Goal: Task Accomplishment & Management: Complete application form

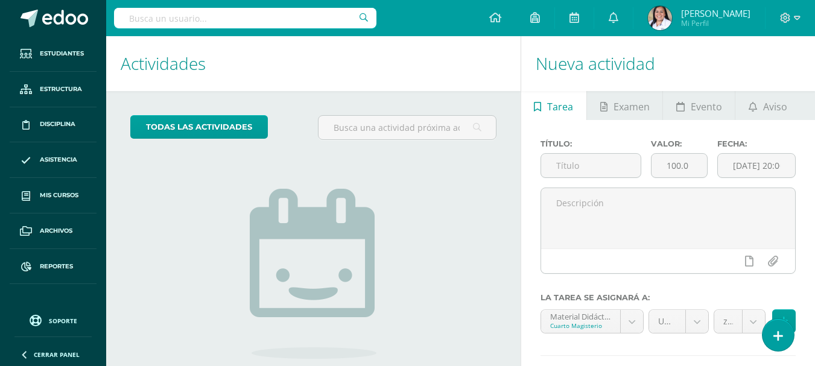
drag, startPoint x: 776, startPoint y: 334, endPoint x: 767, endPoint y: 307, distance: 28.0
click at [776, 332] on icon at bounding box center [778, 336] width 10 height 13
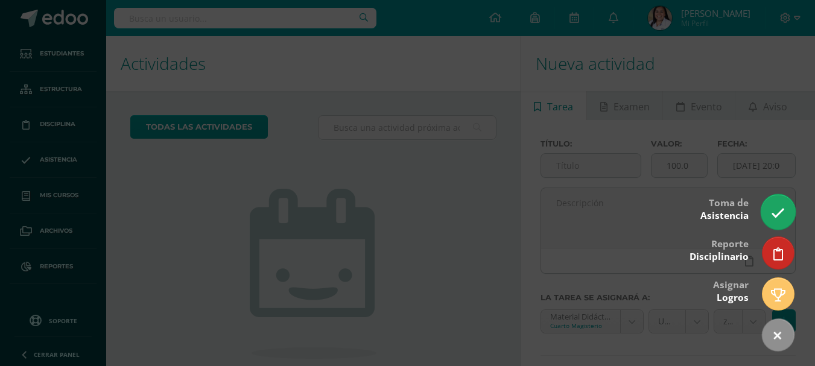
click at [783, 220] on icon at bounding box center [778, 213] width 14 height 14
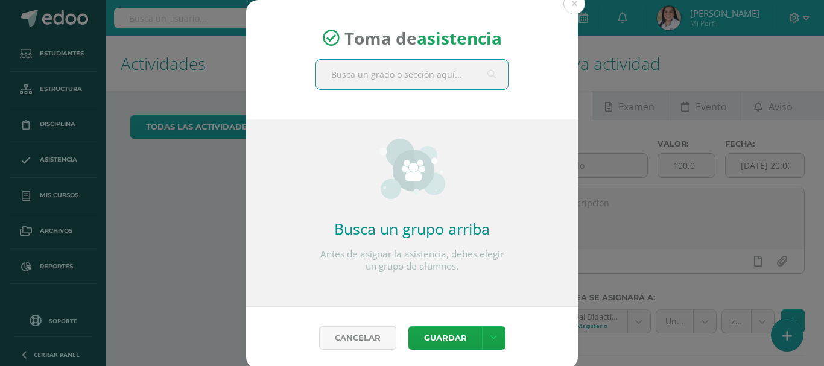
click at [452, 71] on input "text" at bounding box center [412, 75] width 192 height 30
type input "párvulos 1"
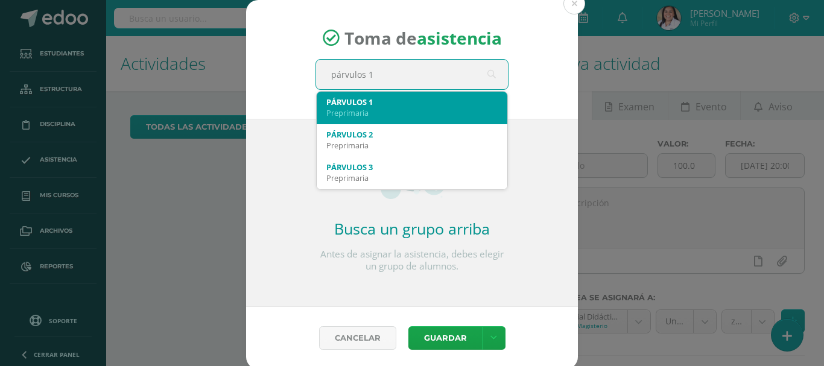
click at [396, 109] on div "Preprimaria" at bounding box center [411, 112] width 171 height 11
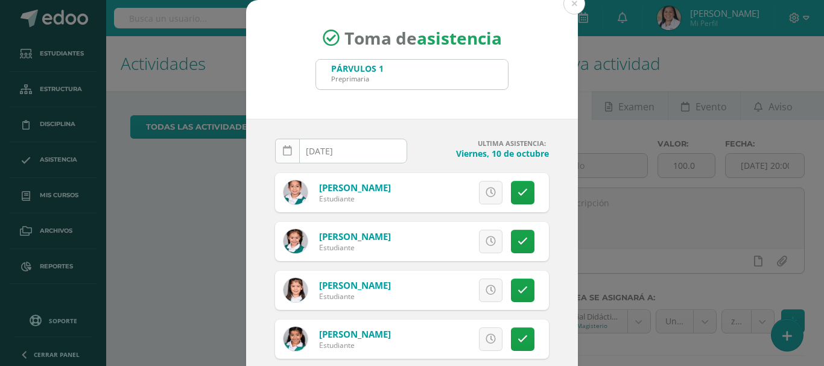
click at [278, 149] on link at bounding box center [287, 151] width 25 height 25
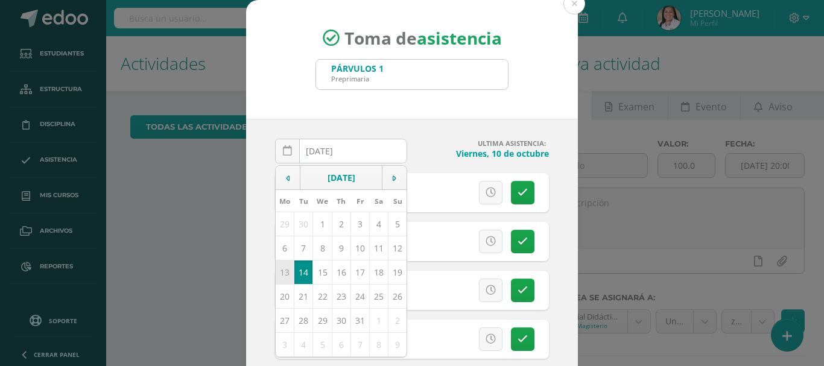
click at [282, 269] on td "13" at bounding box center [285, 272] width 19 height 24
type input "2025-10-13"
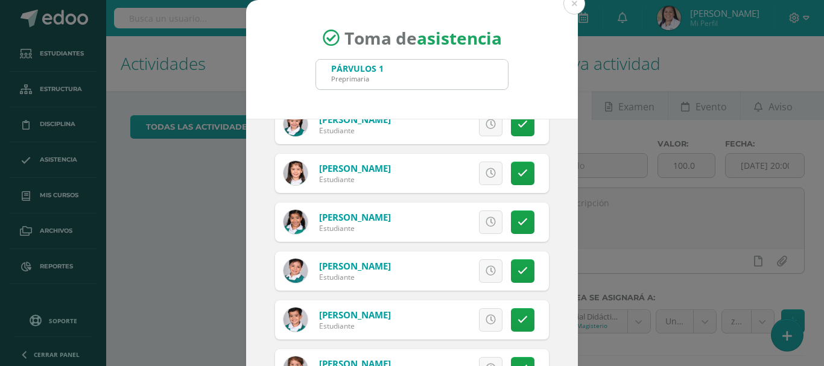
scroll to position [121, 0]
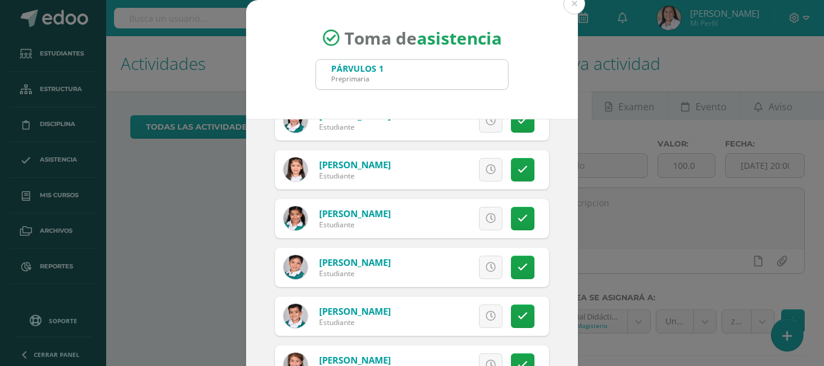
drag, startPoint x: 483, startPoint y: 315, endPoint x: 475, endPoint y: 314, distance: 7.3
click at [480, 314] on link at bounding box center [491, 317] width 24 height 24
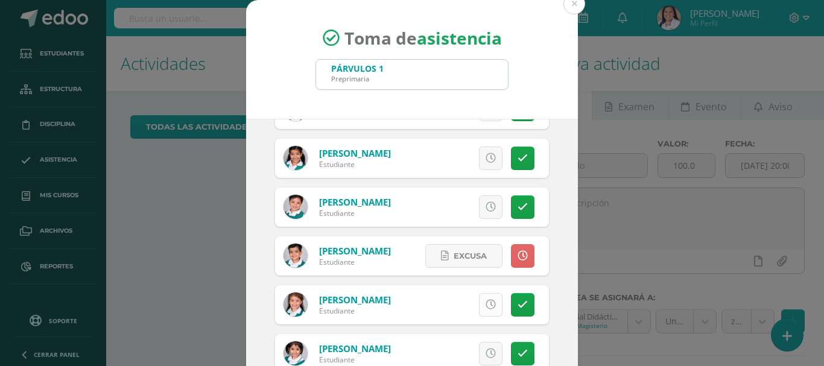
click at [486, 307] on icon at bounding box center [491, 305] width 10 height 10
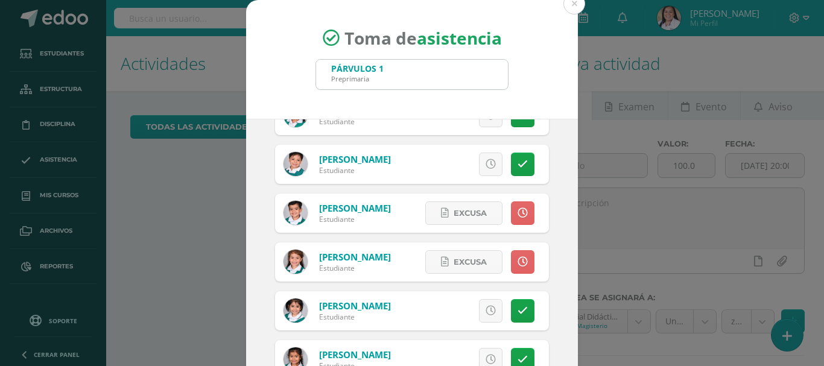
scroll to position [302, 0]
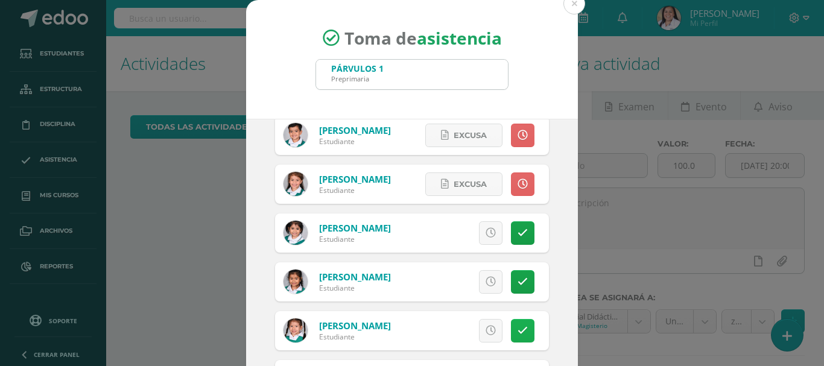
click at [518, 333] on link at bounding box center [523, 331] width 24 height 24
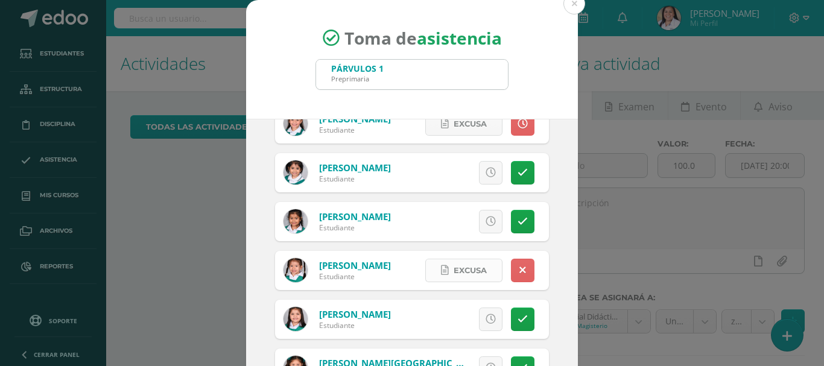
click at [458, 273] on span "Excusa" at bounding box center [470, 270] width 33 height 22
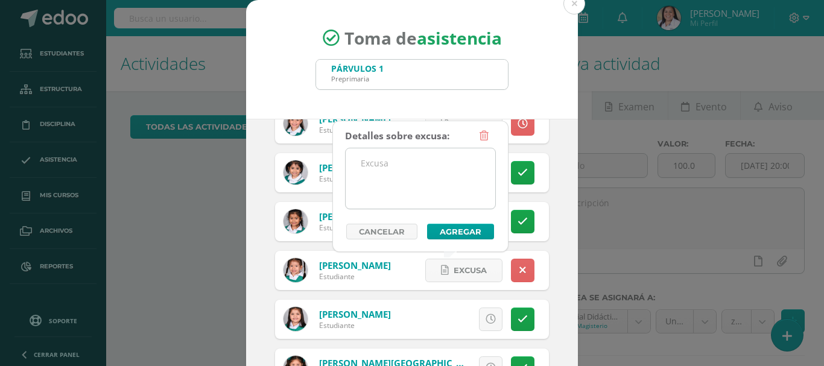
click at [398, 184] on textarea at bounding box center [421, 178] width 150 height 60
drag, startPoint x: 468, startPoint y: 164, endPoint x: 365, endPoint y: 161, distance: 102.6
click at [365, 161] on textarea "Ausnete por enfermdad" at bounding box center [421, 178] width 150 height 60
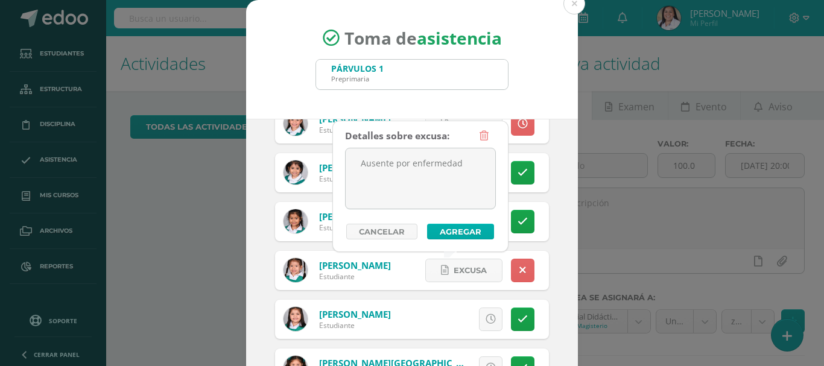
type textarea "Ausente por enfermedad"
click at [483, 228] on button "Agregar" at bounding box center [460, 232] width 67 height 16
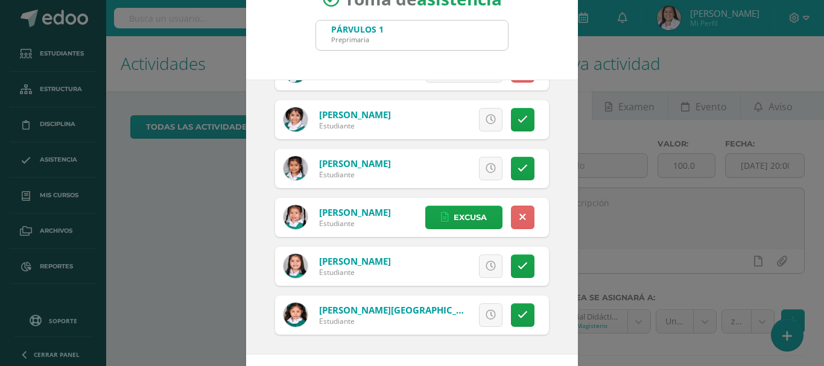
scroll to position [90, 0]
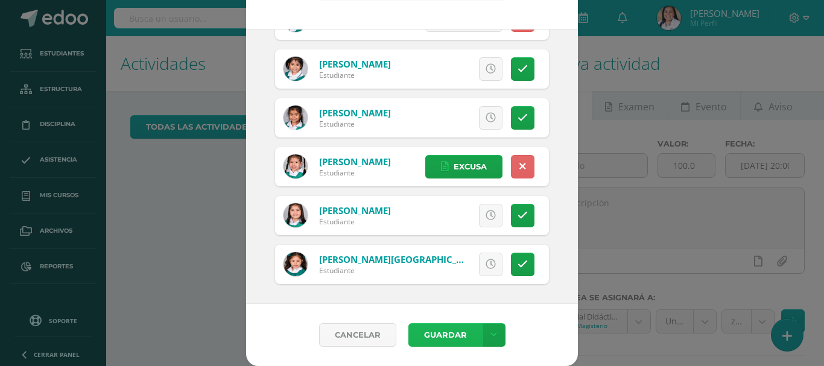
click at [432, 328] on button "Guardar" at bounding box center [445, 335] width 74 height 24
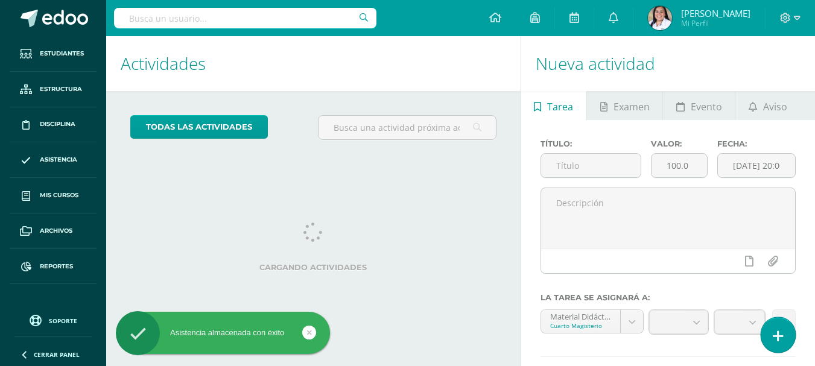
drag, startPoint x: 779, startPoint y: 335, endPoint x: 778, endPoint y: 316, distance: 19.3
click at [779, 335] on icon at bounding box center [778, 336] width 10 height 13
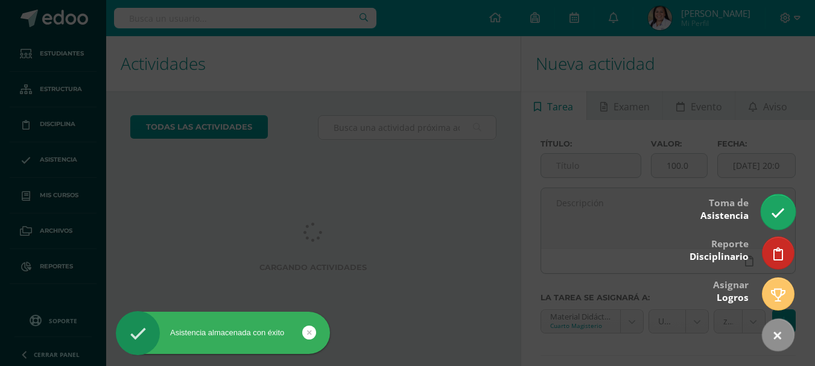
click at [785, 219] on icon at bounding box center [778, 213] width 14 height 14
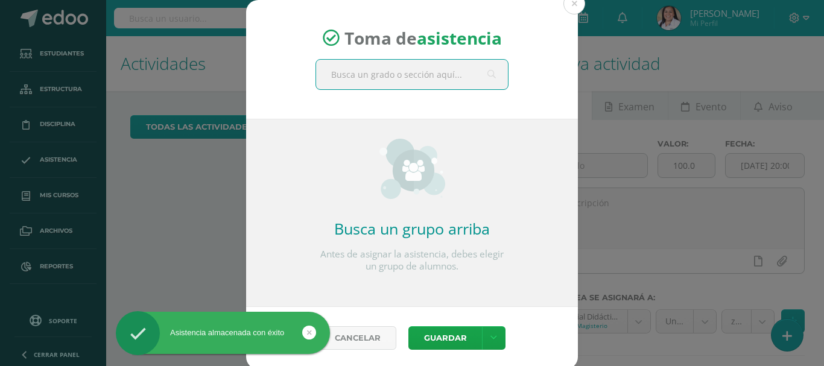
click at [381, 72] on input "text" at bounding box center [412, 75] width 192 height 30
type input "párvulos 1"
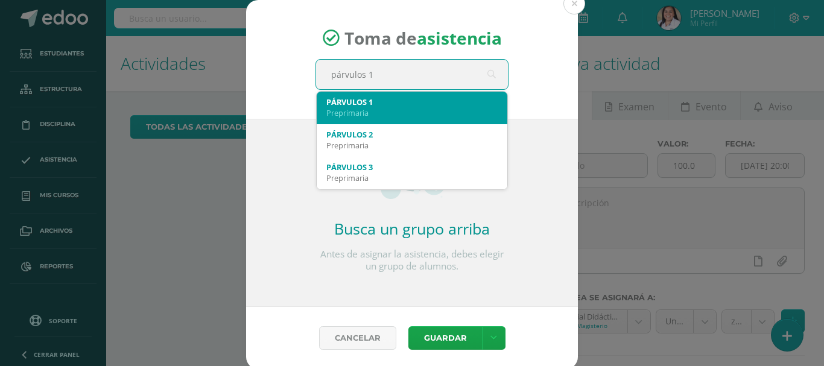
click at [420, 101] on div "PÁRVULOS 1" at bounding box center [411, 102] width 171 height 11
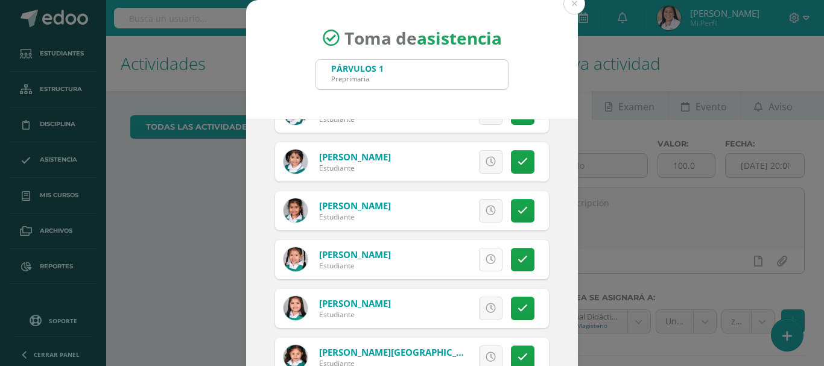
scroll to position [376, 0]
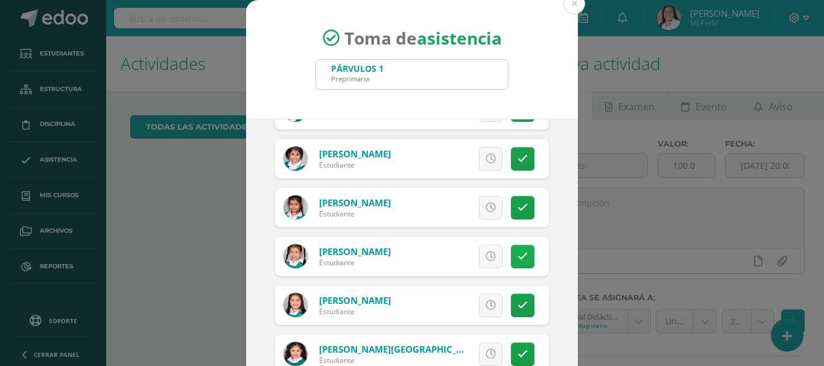
click at [515, 252] on link at bounding box center [523, 257] width 24 height 24
click at [470, 253] on span "Excusa" at bounding box center [470, 257] width 33 height 22
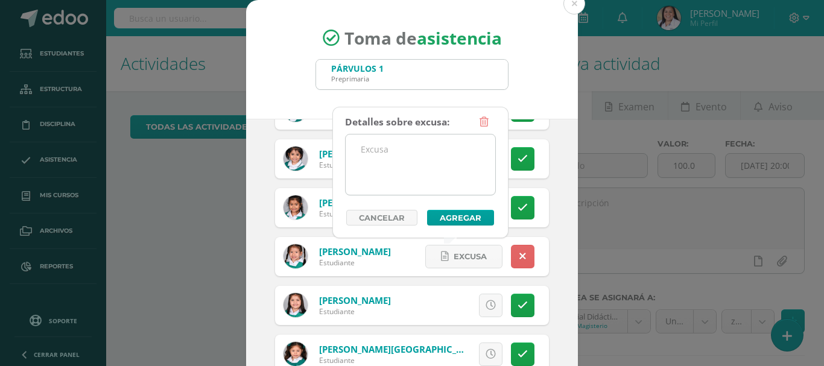
click at [393, 167] on textarea at bounding box center [421, 165] width 150 height 60
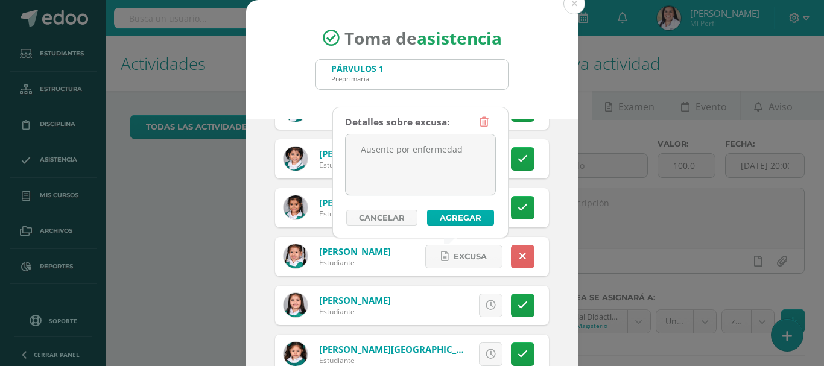
type textarea "Ausente por enfermedad"
click at [454, 217] on button "Agregar" at bounding box center [460, 218] width 67 height 16
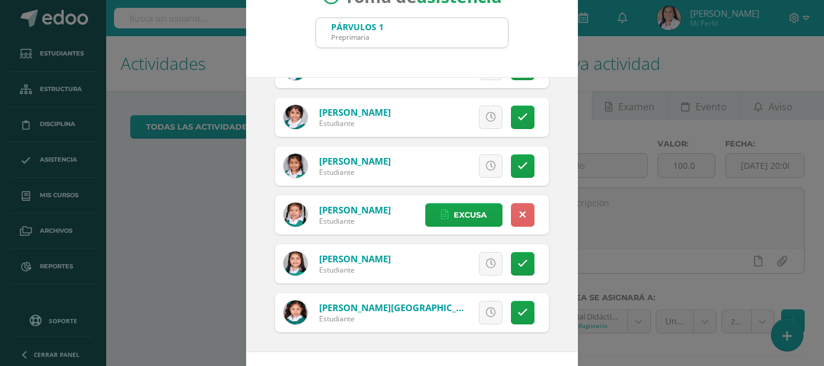
scroll to position [90, 0]
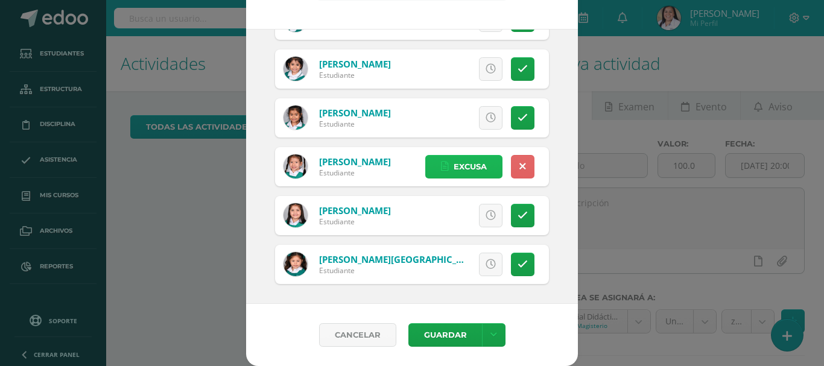
click at [454, 164] on span "Excusa" at bounding box center [470, 167] width 33 height 22
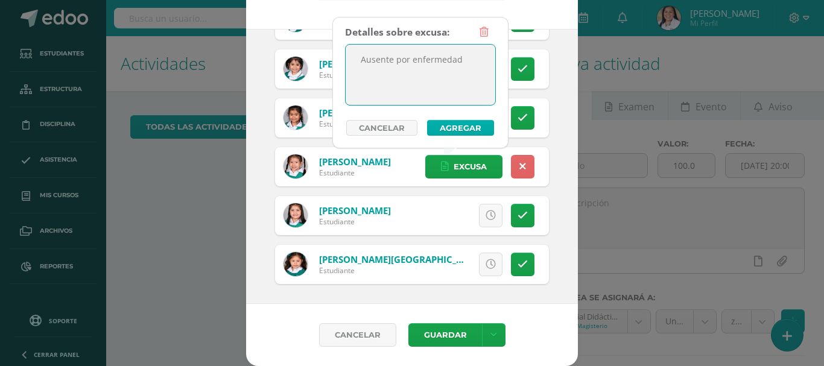
click at [472, 128] on button "Agregar" at bounding box center [460, 128] width 67 height 16
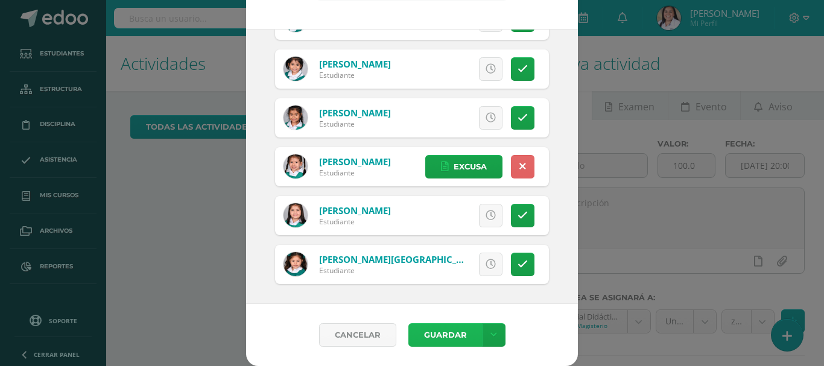
click at [449, 332] on button "Guardar" at bounding box center [445, 335] width 74 height 24
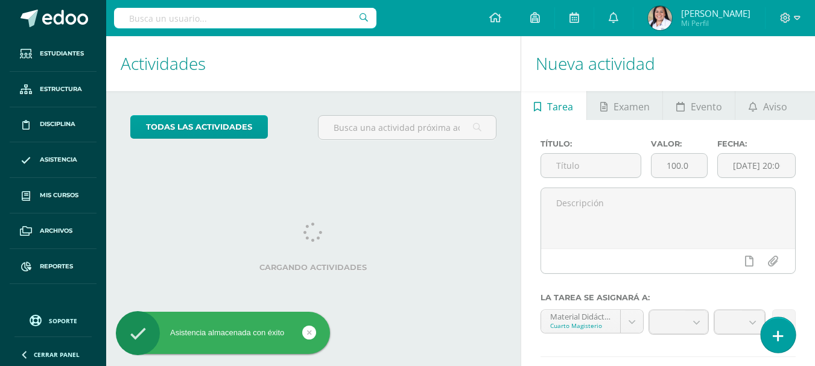
click at [789, 336] on link at bounding box center [778, 334] width 34 height 35
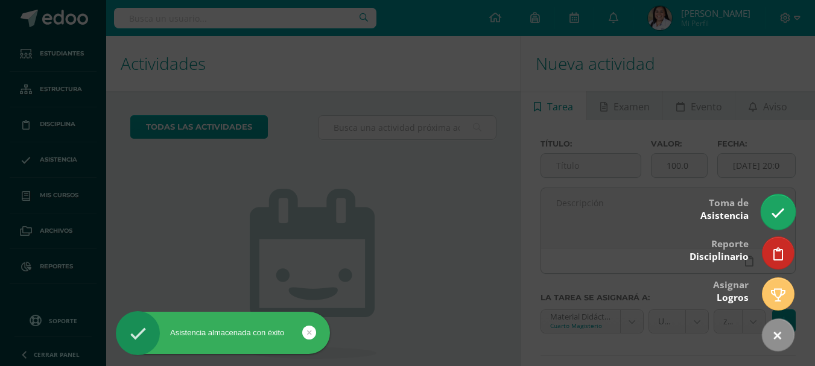
click at [779, 214] on icon at bounding box center [778, 213] width 14 height 14
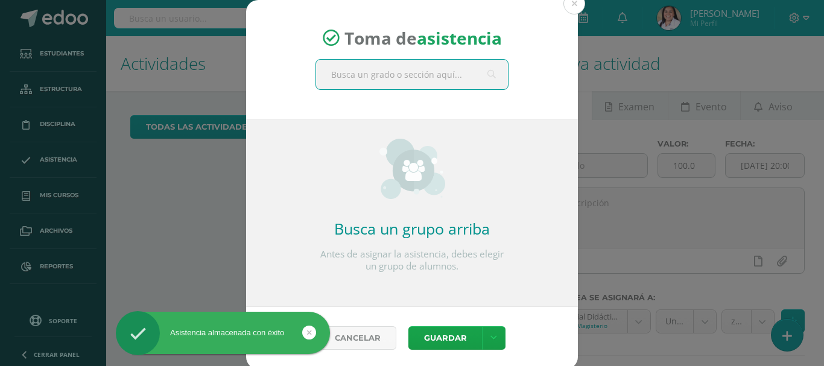
click at [401, 76] on input "text" at bounding box center [412, 75] width 192 height 30
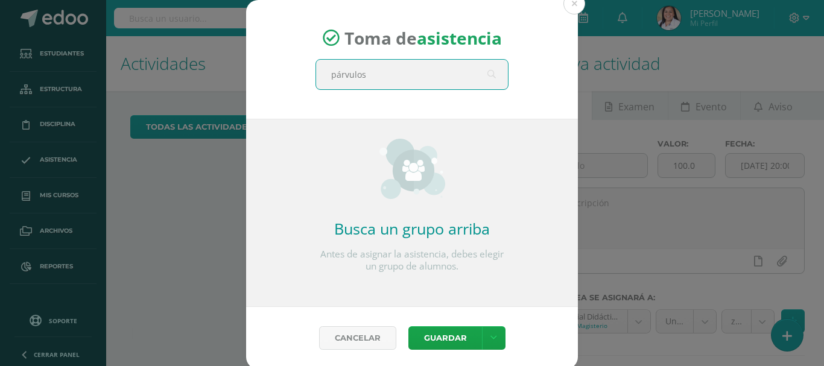
type input "párvulos 2"
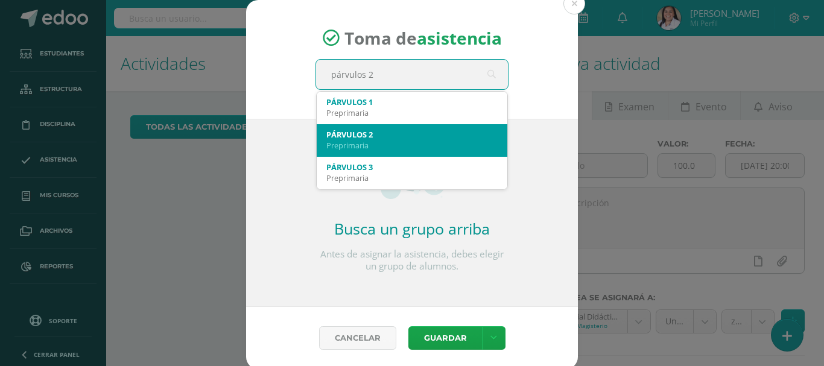
click at [394, 145] on div "Preprimaria" at bounding box center [411, 145] width 171 height 11
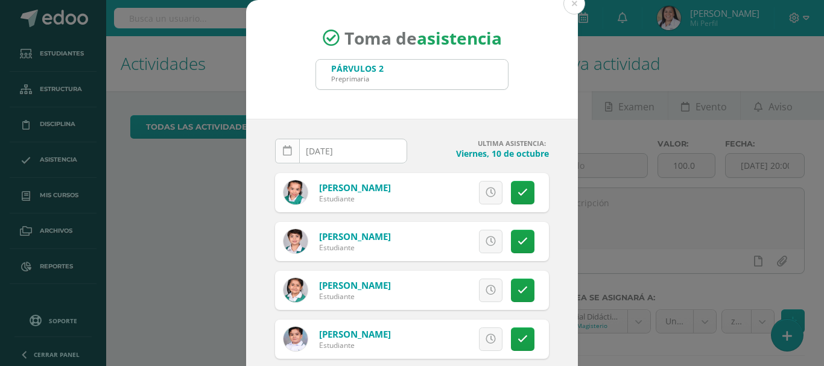
click at [287, 145] on link at bounding box center [287, 151] width 25 height 25
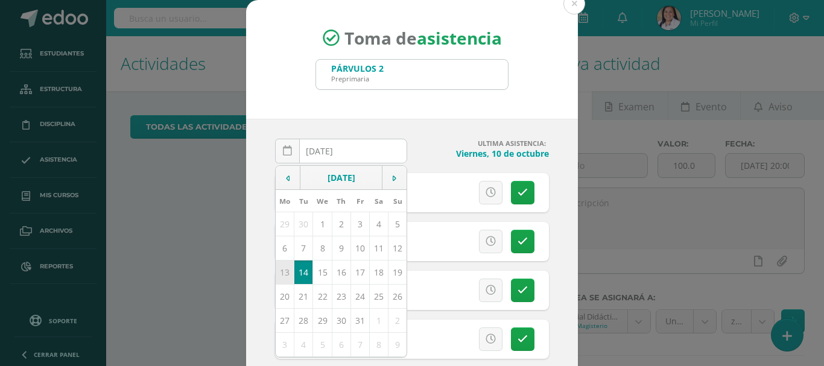
click at [279, 270] on td "13" at bounding box center [285, 272] width 19 height 24
type input "2025-10-13"
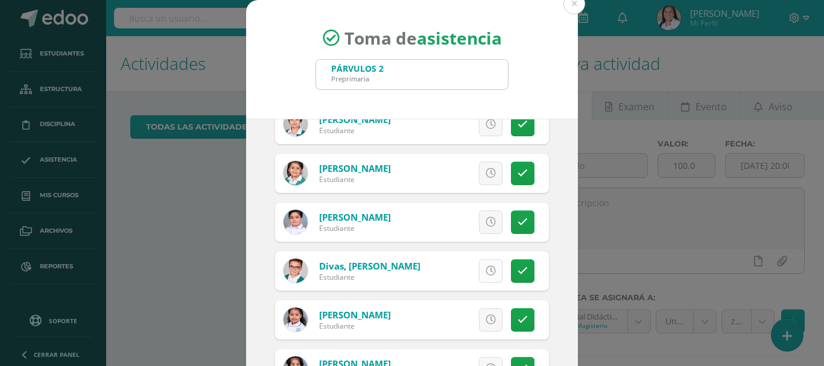
scroll to position [121, 0]
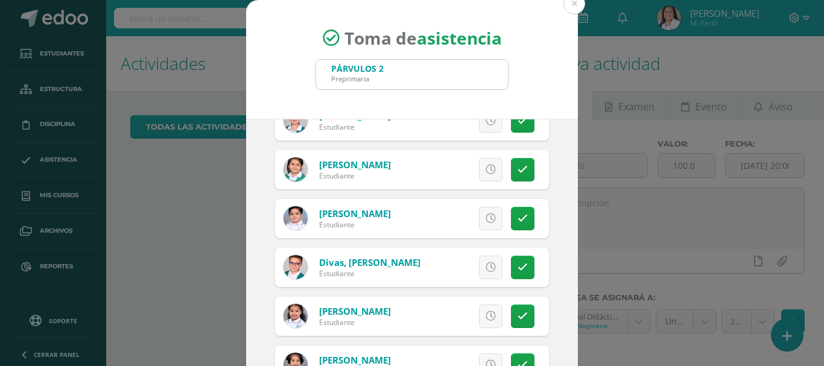
drag, startPoint x: 512, startPoint y: 165, endPoint x: 483, endPoint y: 176, distance: 31.5
click at [518, 165] on icon at bounding box center [523, 170] width 10 height 10
click at [454, 168] on span "Excusa" at bounding box center [470, 170] width 33 height 22
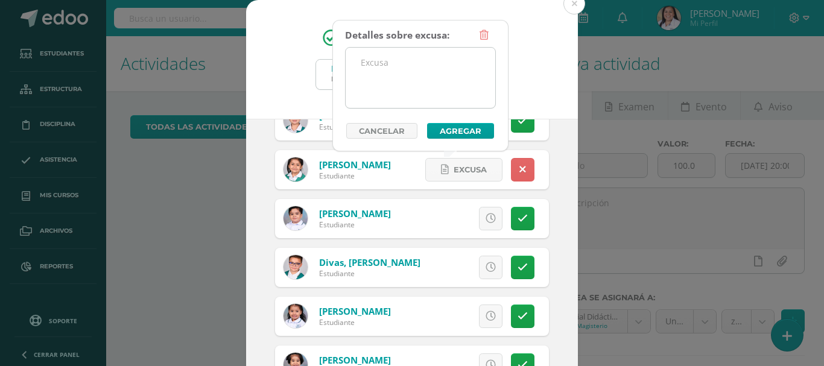
click at [403, 73] on textarea at bounding box center [421, 78] width 150 height 60
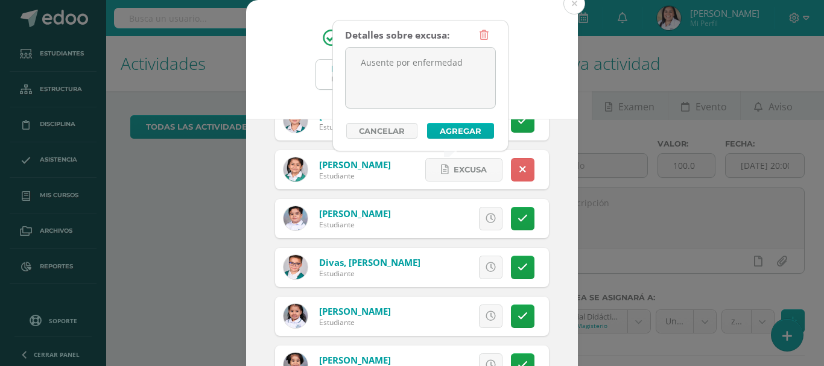
type textarea "Ausente por enfermedad"
click at [471, 134] on button "Agregar" at bounding box center [460, 131] width 67 height 16
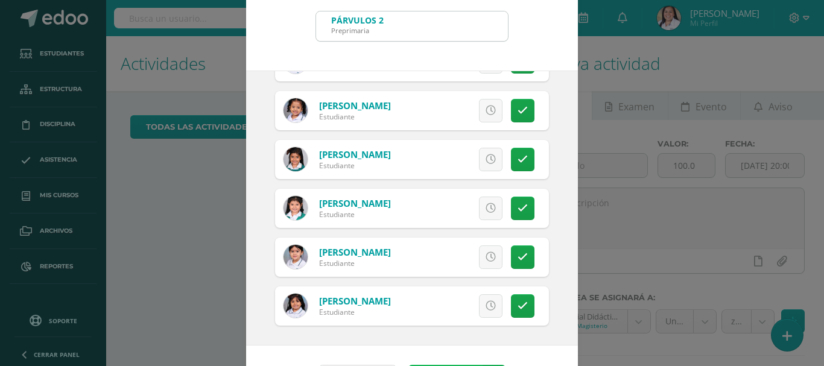
scroll to position [90, 0]
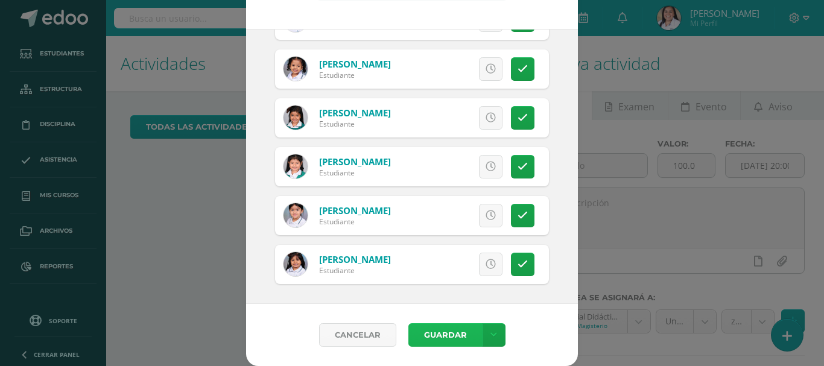
click at [428, 327] on button "Guardar" at bounding box center [445, 335] width 74 height 24
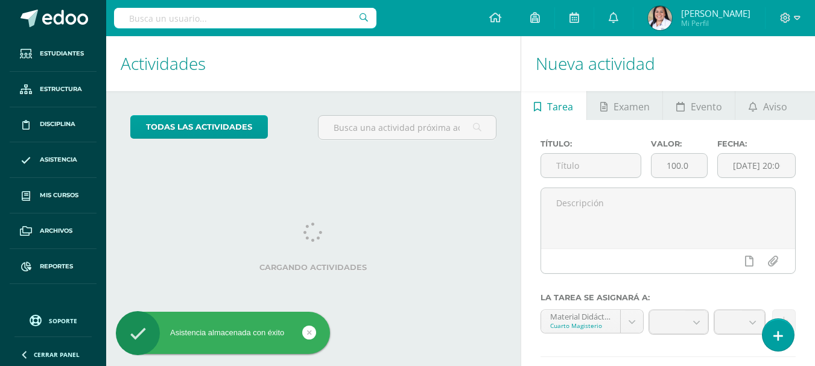
click at [794, 335] on div at bounding box center [754, 326] width 87 height 35
click at [784, 332] on link at bounding box center [778, 334] width 34 height 35
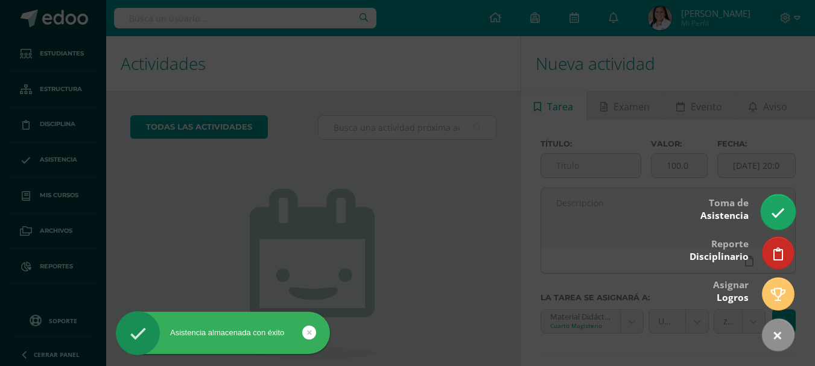
click at [770, 205] on link at bounding box center [778, 211] width 34 height 35
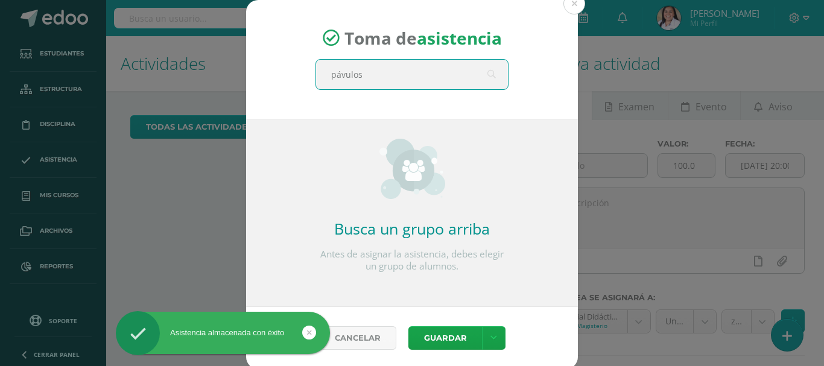
type input "pávulos 2"
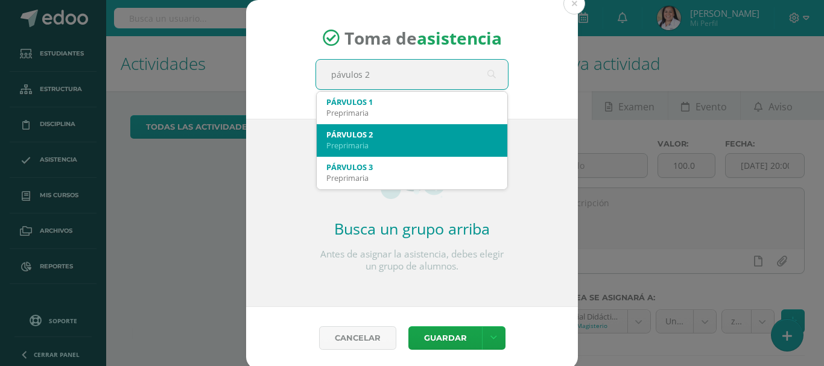
click at [343, 125] on div "PÁRVULOS 2 Preprimaria" at bounding box center [411, 139] width 171 height 31
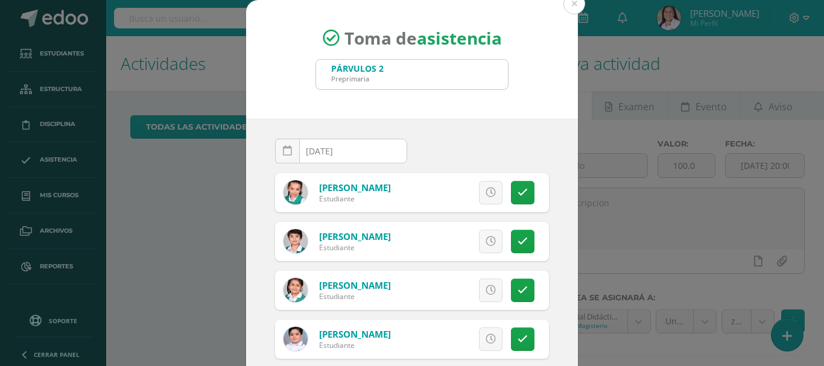
scroll to position [60, 0]
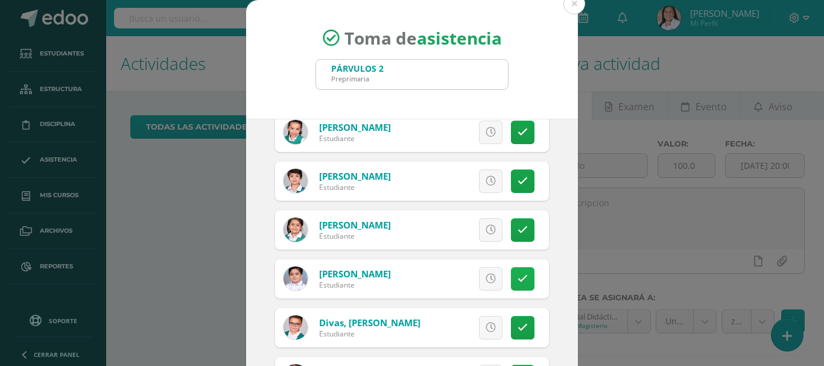
click at [511, 271] on link at bounding box center [523, 279] width 24 height 24
click at [518, 229] on icon at bounding box center [523, 230] width 10 height 10
click at [462, 225] on span "Excusa" at bounding box center [470, 230] width 33 height 22
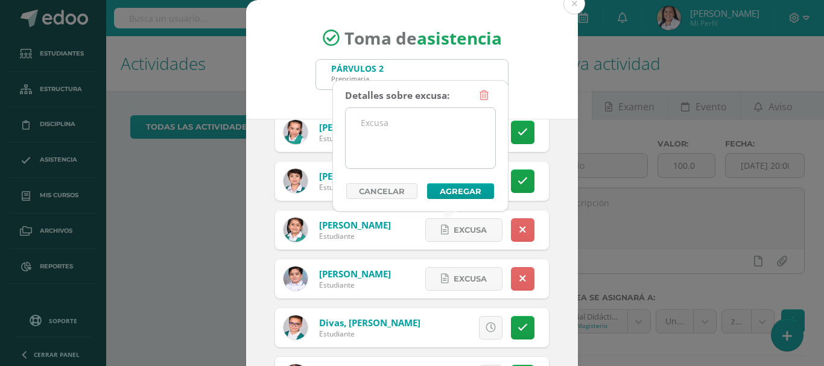
click at [369, 133] on textarea at bounding box center [421, 138] width 150 height 60
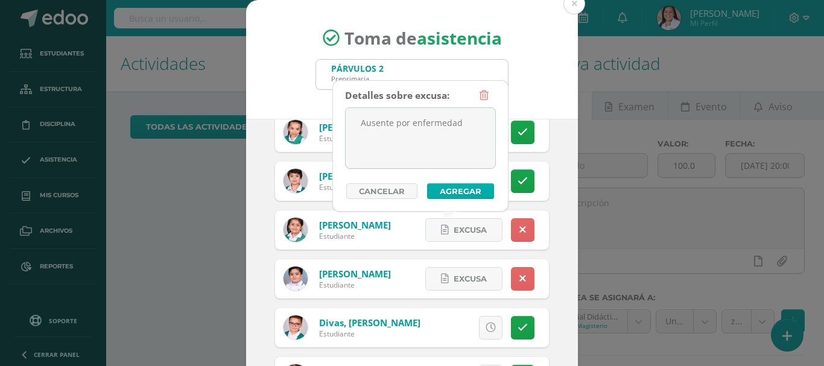
type textarea "Ausente por enfermedad"
click at [448, 188] on button "Agregar" at bounding box center [460, 191] width 67 height 16
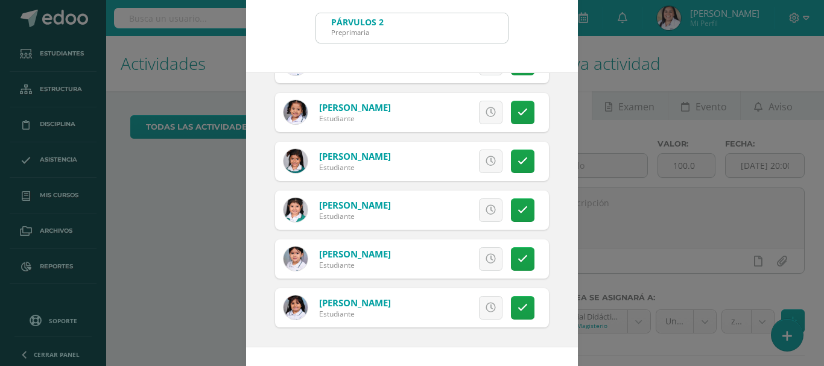
scroll to position [90, 0]
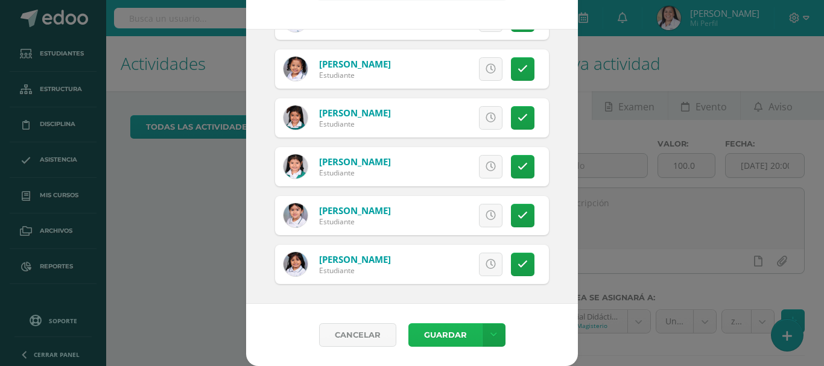
click at [447, 334] on button "Guardar" at bounding box center [445, 335] width 74 height 24
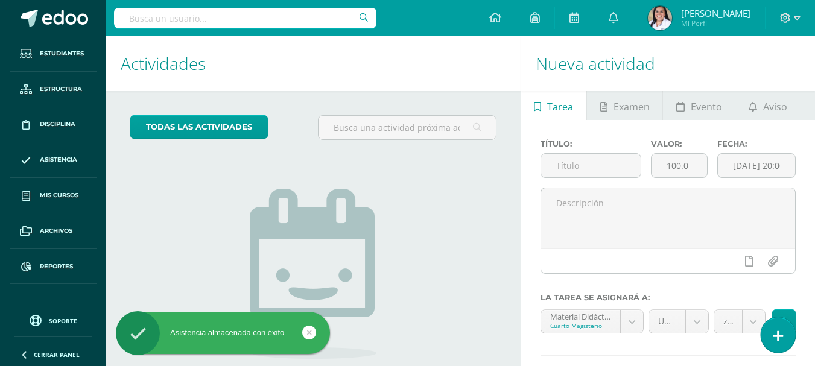
click at [779, 331] on icon at bounding box center [778, 336] width 11 height 14
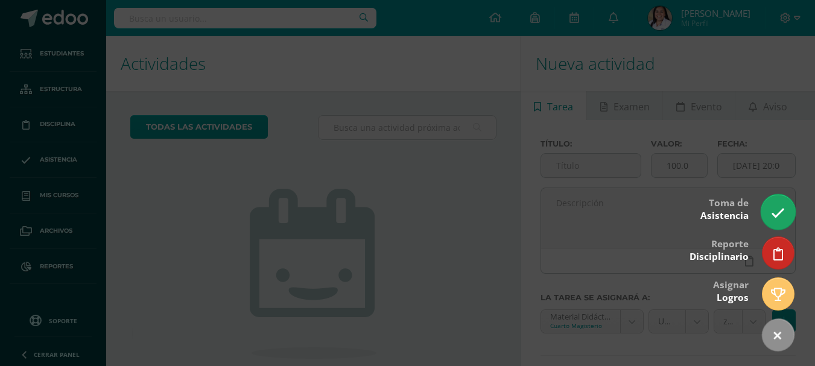
click at [769, 209] on link at bounding box center [778, 211] width 34 height 35
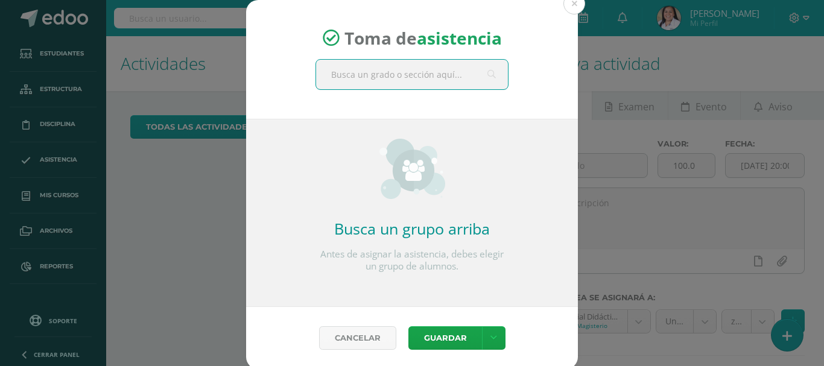
click at [423, 65] on input "text" at bounding box center [412, 75] width 192 height 30
type input "párvulos 3"
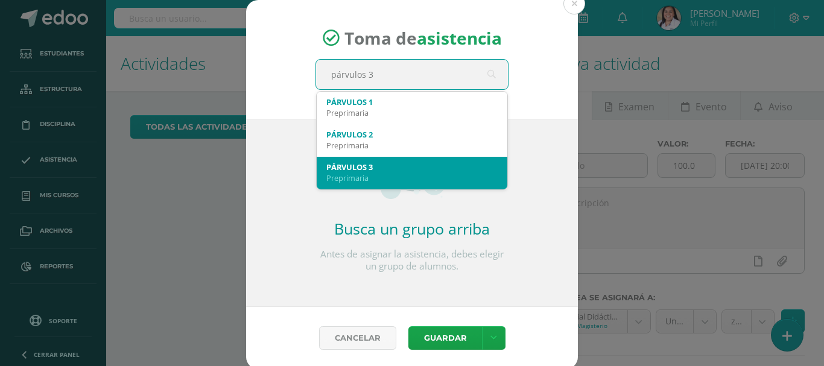
click at [379, 169] on div "PÁRVULOS 3" at bounding box center [411, 167] width 171 height 11
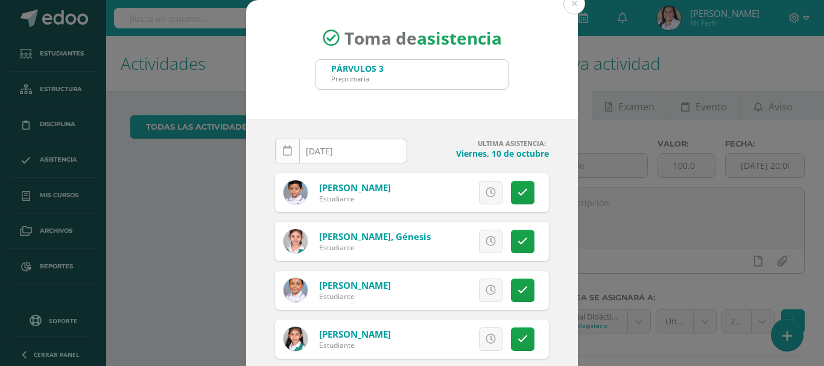
click at [291, 145] on link at bounding box center [287, 151] width 25 height 25
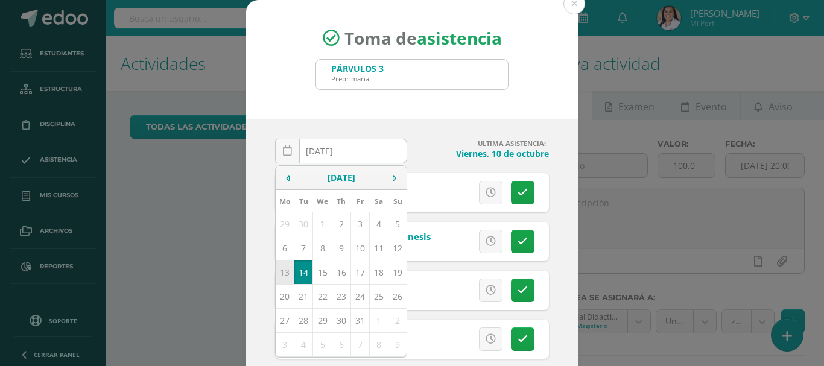
click at [279, 273] on td "13" at bounding box center [285, 272] width 19 height 24
type input "2025-10-13"
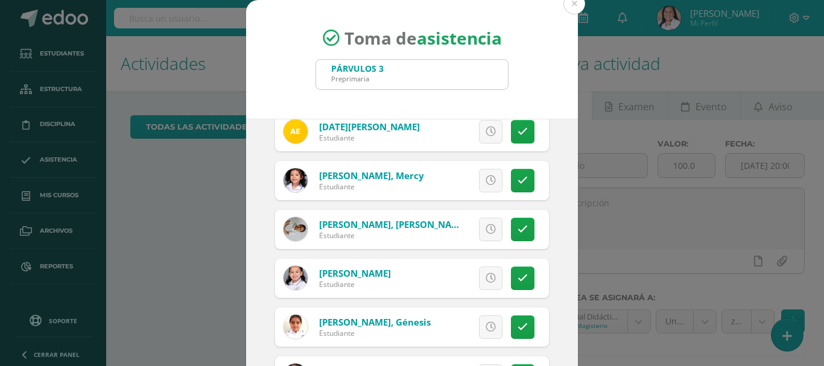
scroll to position [422, 0]
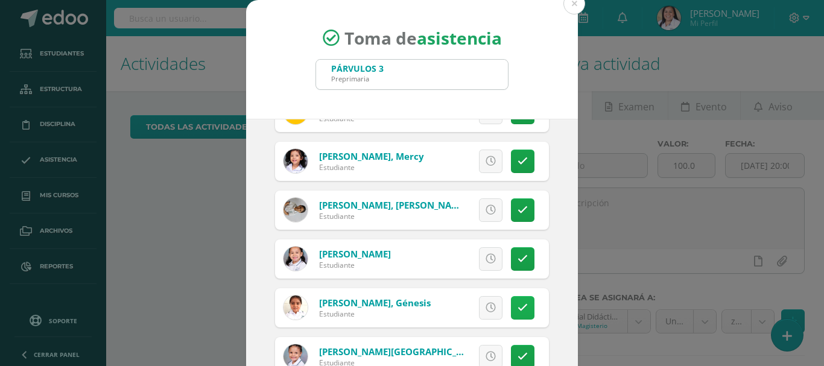
click at [518, 308] on icon at bounding box center [523, 308] width 10 height 10
click at [461, 308] on span "Excusa" at bounding box center [470, 308] width 33 height 22
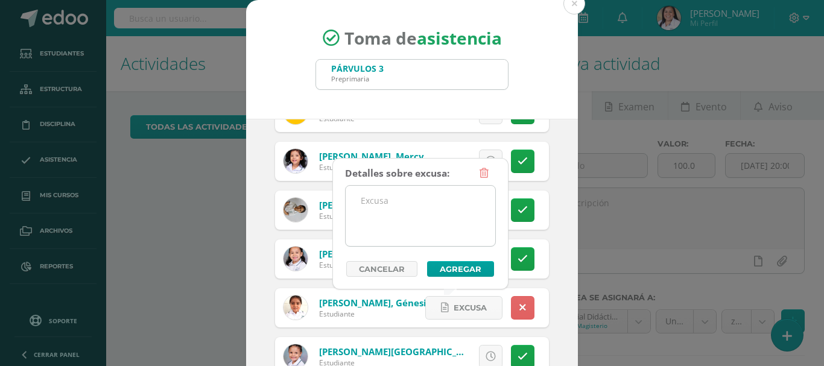
click at [405, 228] on textarea at bounding box center [421, 216] width 150 height 60
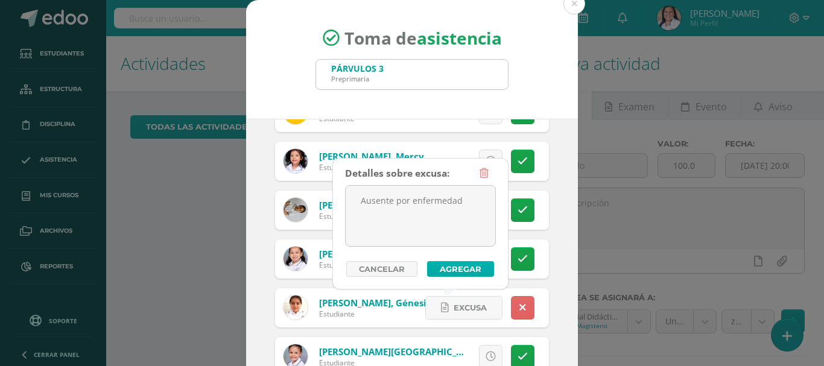
type textarea "Ausente por enfermedad"
click at [458, 268] on button "Agregar" at bounding box center [460, 269] width 67 height 16
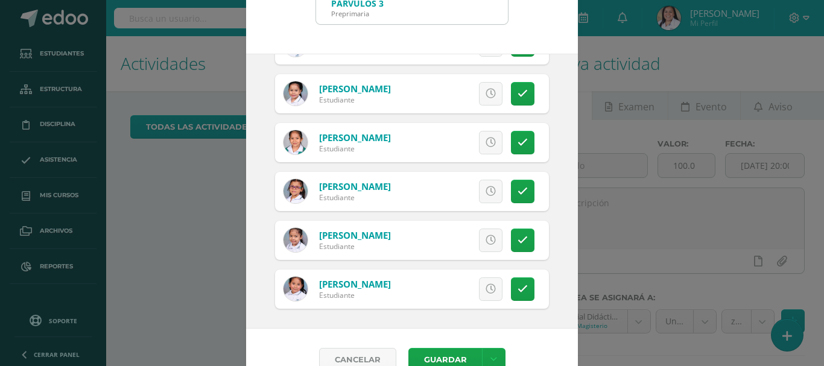
scroll to position [90, 0]
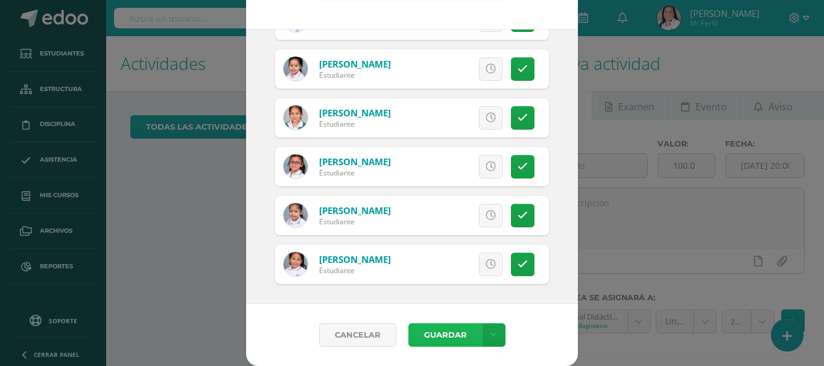
click at [427, 327] on button "Guardar" at bounding box center [445, 335] width 74 height 24
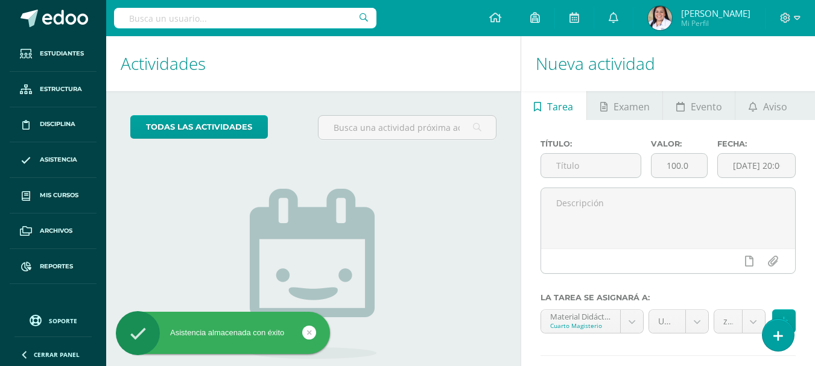
click at [792, 333] on link at bounding box center [778, 335] width 31 height 32
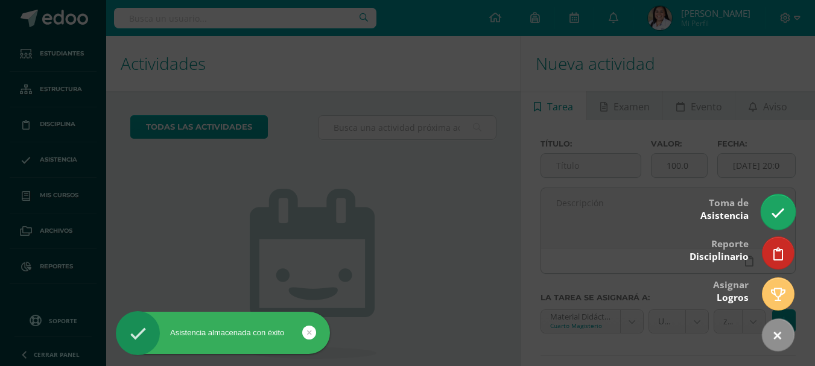
click at [784, 205] on link at bounding box center [778, 211] width 34 height 35
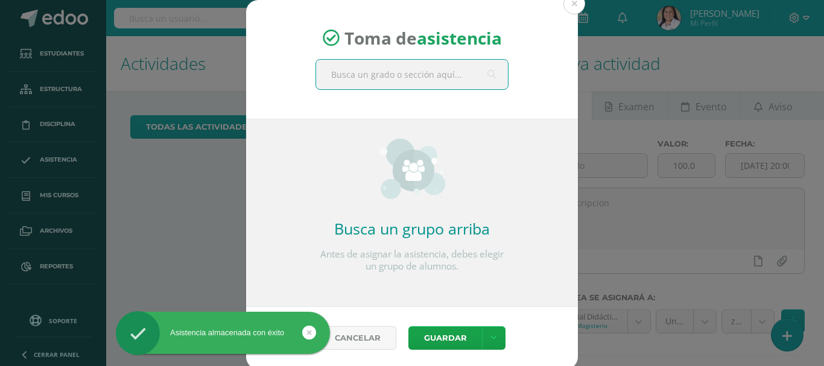
click at [417, 74] on input "text" at bounding box center [412, 75] width 192 height 30
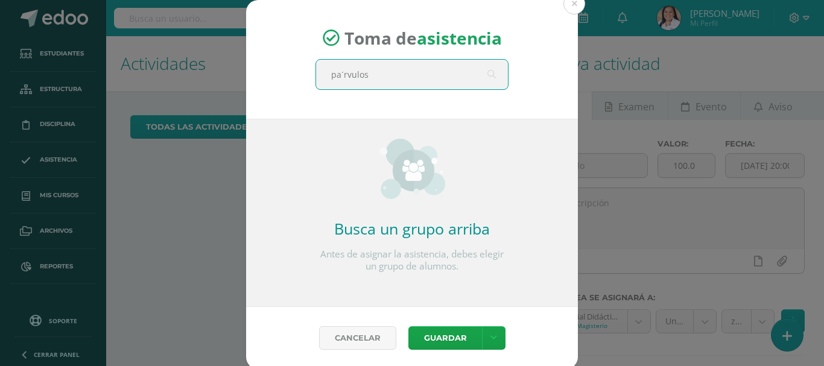
type input "pa´rvulos 3"
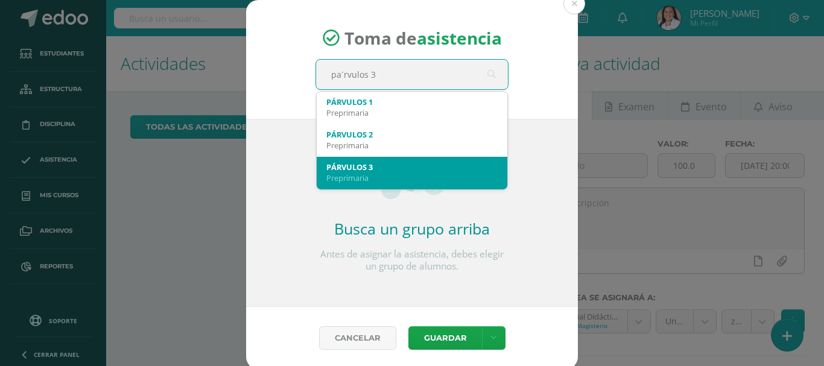
drag, startPoint x: 367, startPoint y: 161, endPoint x: 402, endPoint y: 201, distance: 53.9
click at [366, 162] on div "PÁRVULOS 3" at bounding box center [411, 167] width 171 height 11
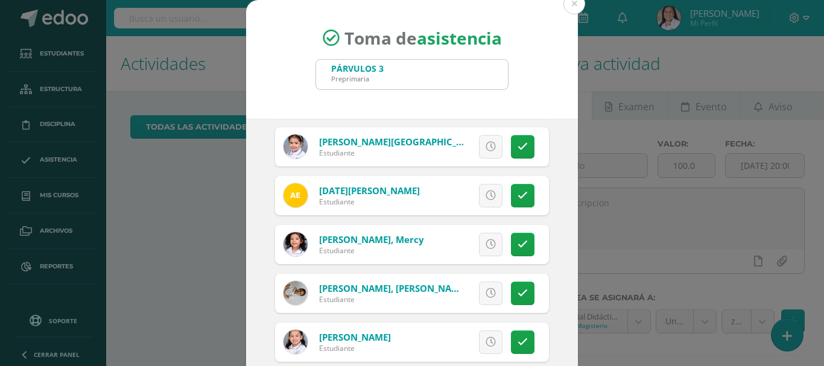
scroll to position [362, 0]
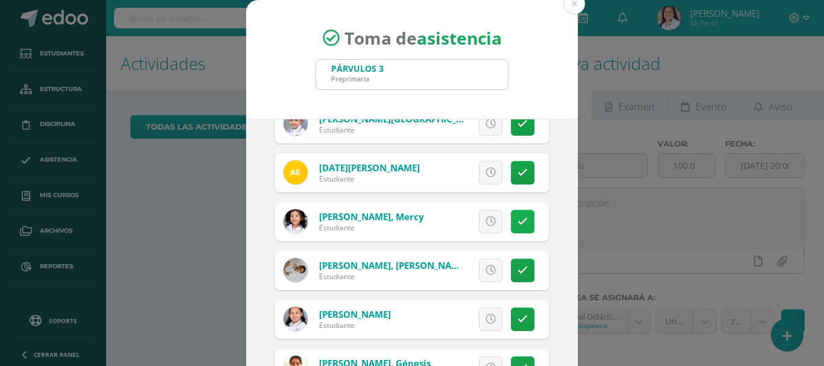
click at [511, 227] on link at bounding box center [523, 222] width 24 height 24
click at [479, 227] on link "Excusa" at bounding box center [463, 222] width 77 height 24
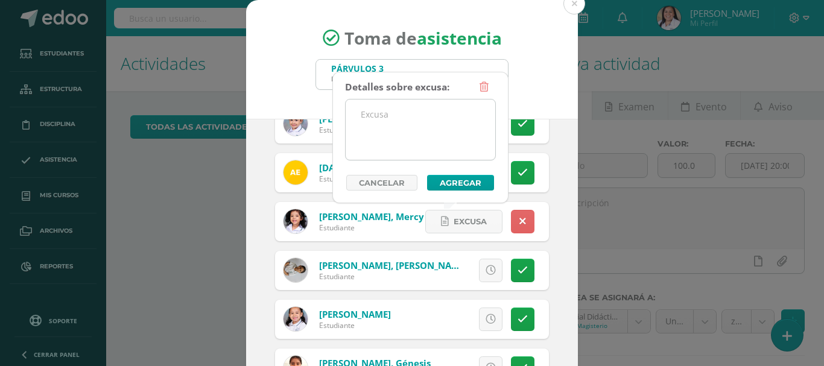
click at [437, 141] on textarea at bounding box center [421, 130] width 150 height 60
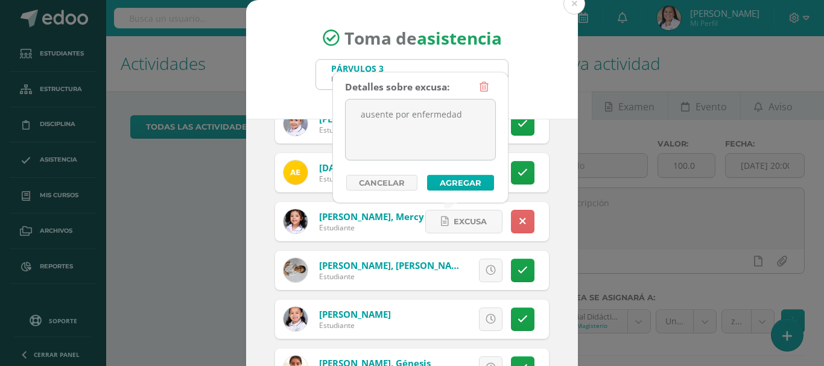
type textarea "ausente por enfermedad"
drag, startPoint x: 463, startPoint y: 177, endPoint x: 450, endPoint y: 182, distance: 14.1
click at [457, 176] on button "Agregar" at bounding box center [460, 183] width 67 height 16
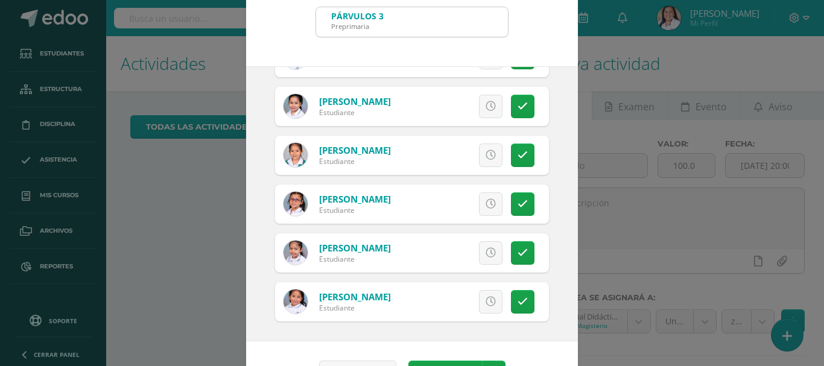
scroll to position [90, 0]
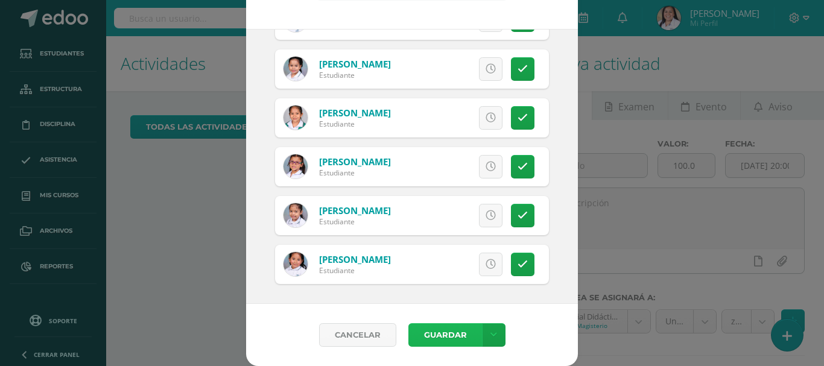
click at [428, 338] on button "Guardar" at bounding box center [445, 335] width 74 height 24
